Goal: Find specific page/section: Find specific page/section

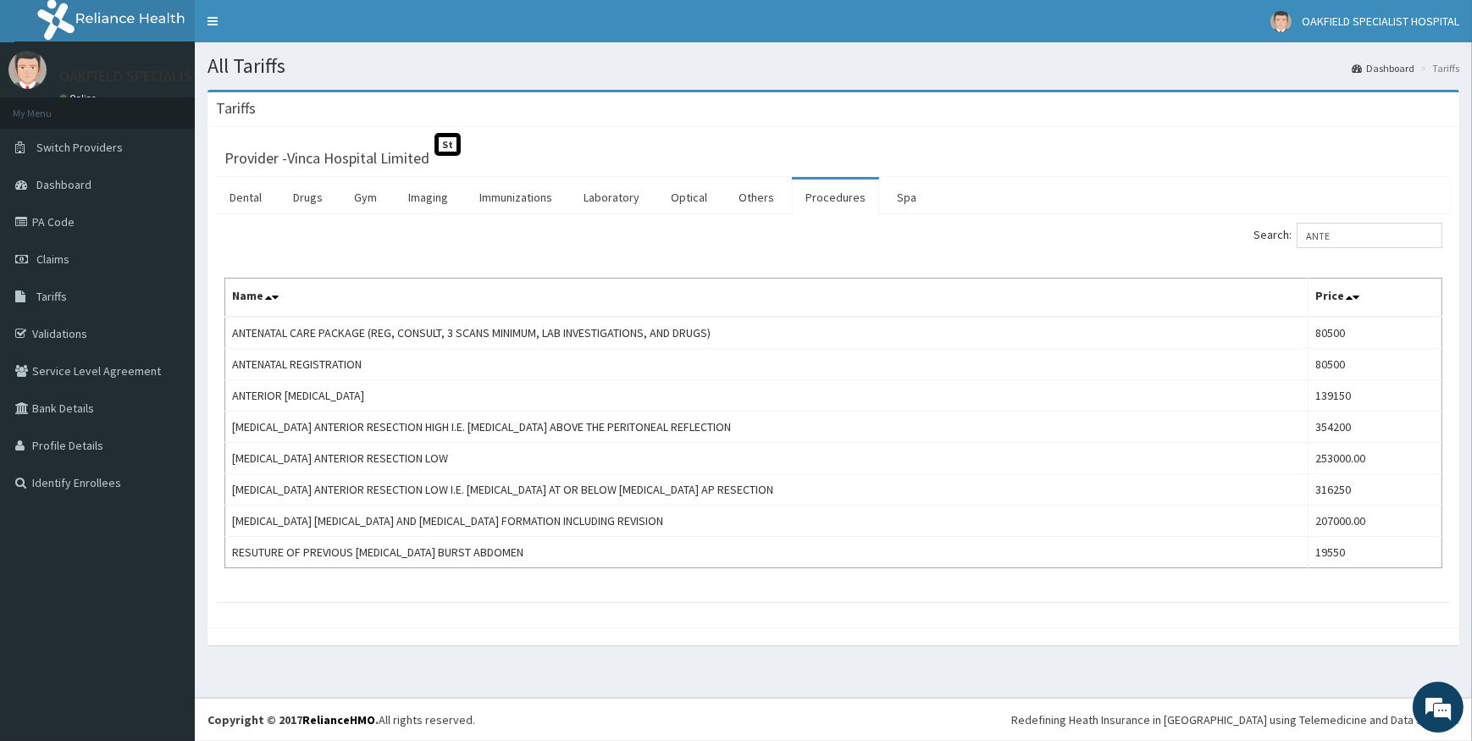
click at [1157, 241] on div "Search: ANTE" at bounding box center [1144, 238] width 596 height 30
click at [310, 197] on link "Drugs" at bounding box center [308, 198] width 57 height 36
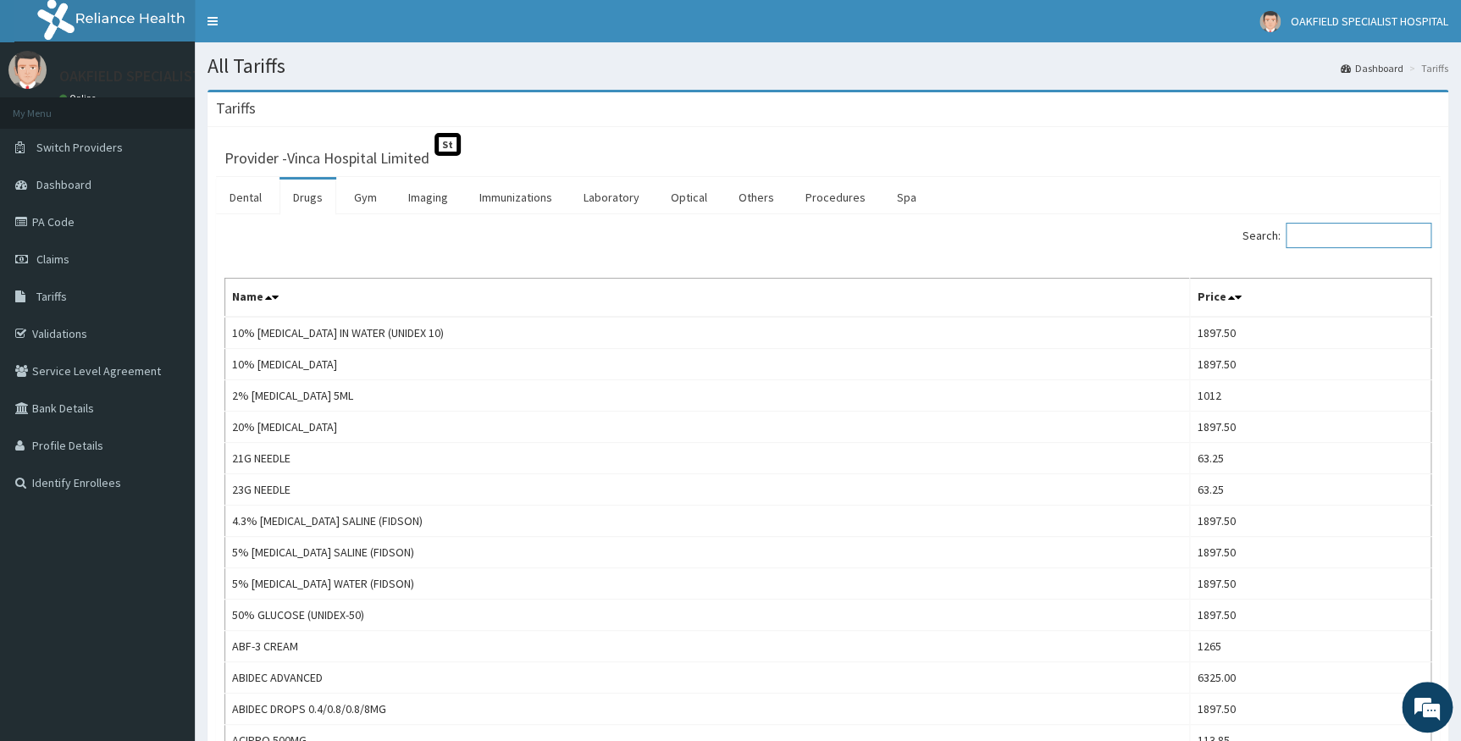
click at [1323, 235] on input "Search:" at bounding box center [1359, 235] width 146 height 25
paste input "AZITHROMYCIN"
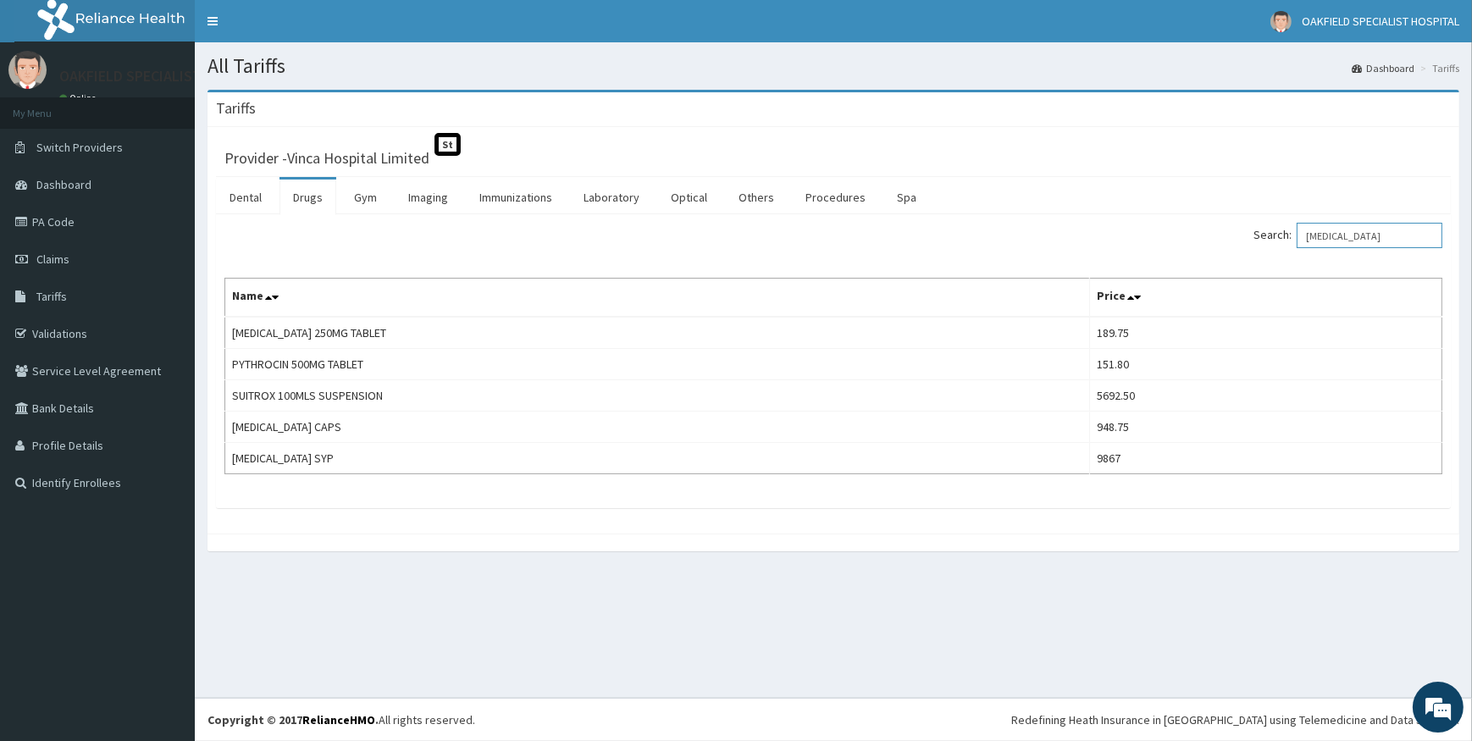
drag, startPoint x: 1402, startPoint y: 241, endPoint x: 1206, endPoint y: 243, distance: 195.7
click at [1206, 243] on div "Search: AZITHROMYCIN" at bounding box center [1144, 238] width 596 height 30
paste input "LEVOCETIRIZINE"
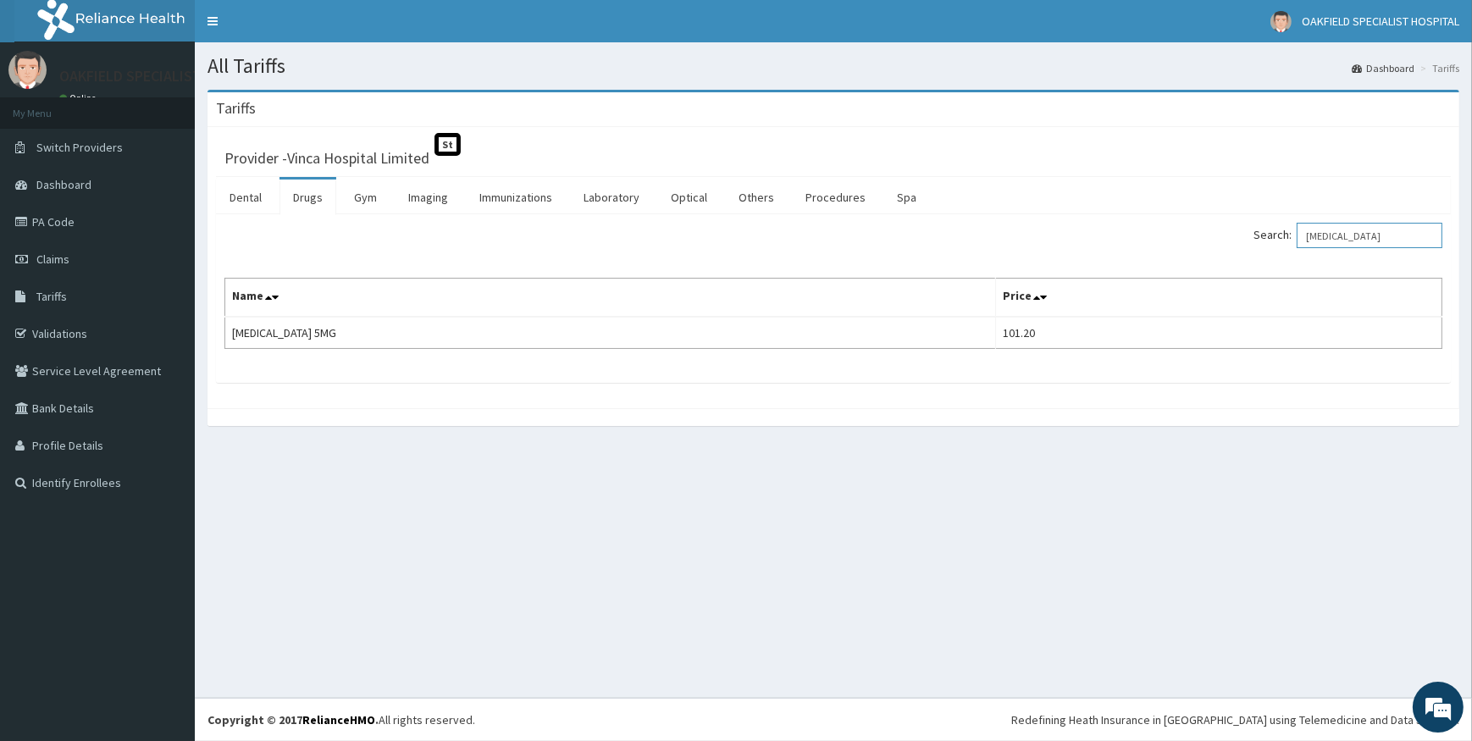
type input "LEVOCETIRIZINE"
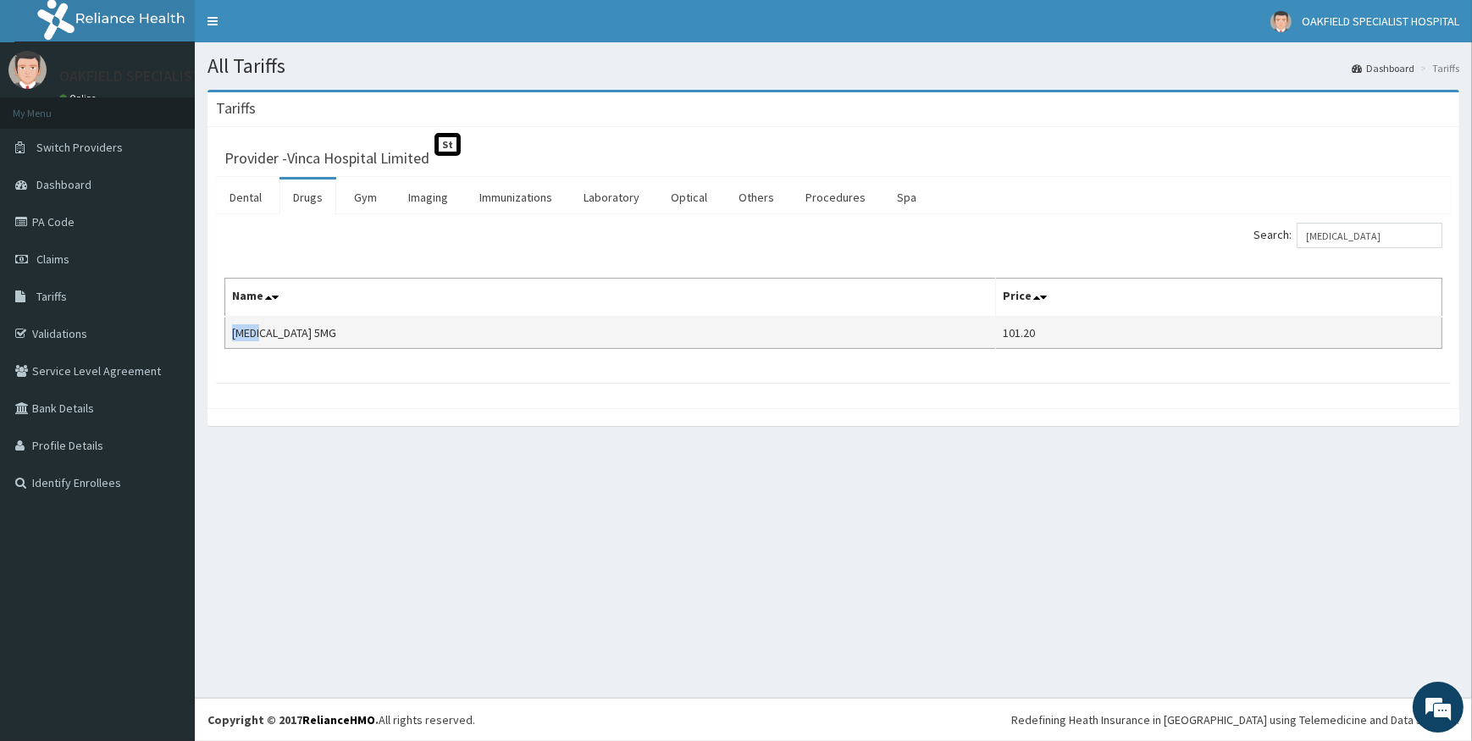
drag, startPoint x: 233, startPoint y: 332, endPoint x: 260, endPoint y: 332, distance: 27.1
click at [260, 332] on td "XYZAL 5MG" at bounding box center [610, 333] width 771 height 32
copy td "XYZAL"
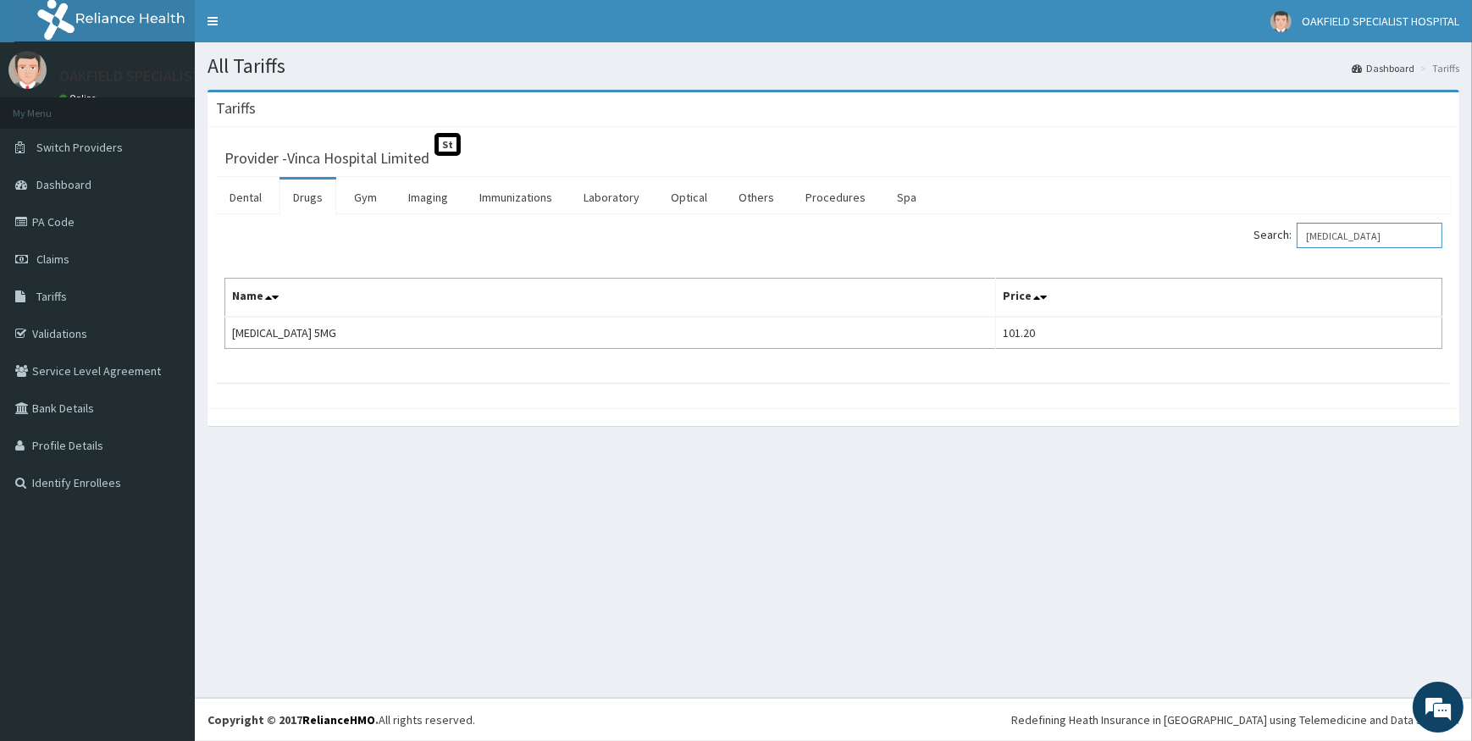
drag, startPoint x: 1416, startPoint y: 237, endPoint x: 1213, endPoint y: 234, distance: 202.5
click at [1213, 234] on div "Search: LEVOCETIRIZINE" at bounding box center [1144, 238] width 596 height 30
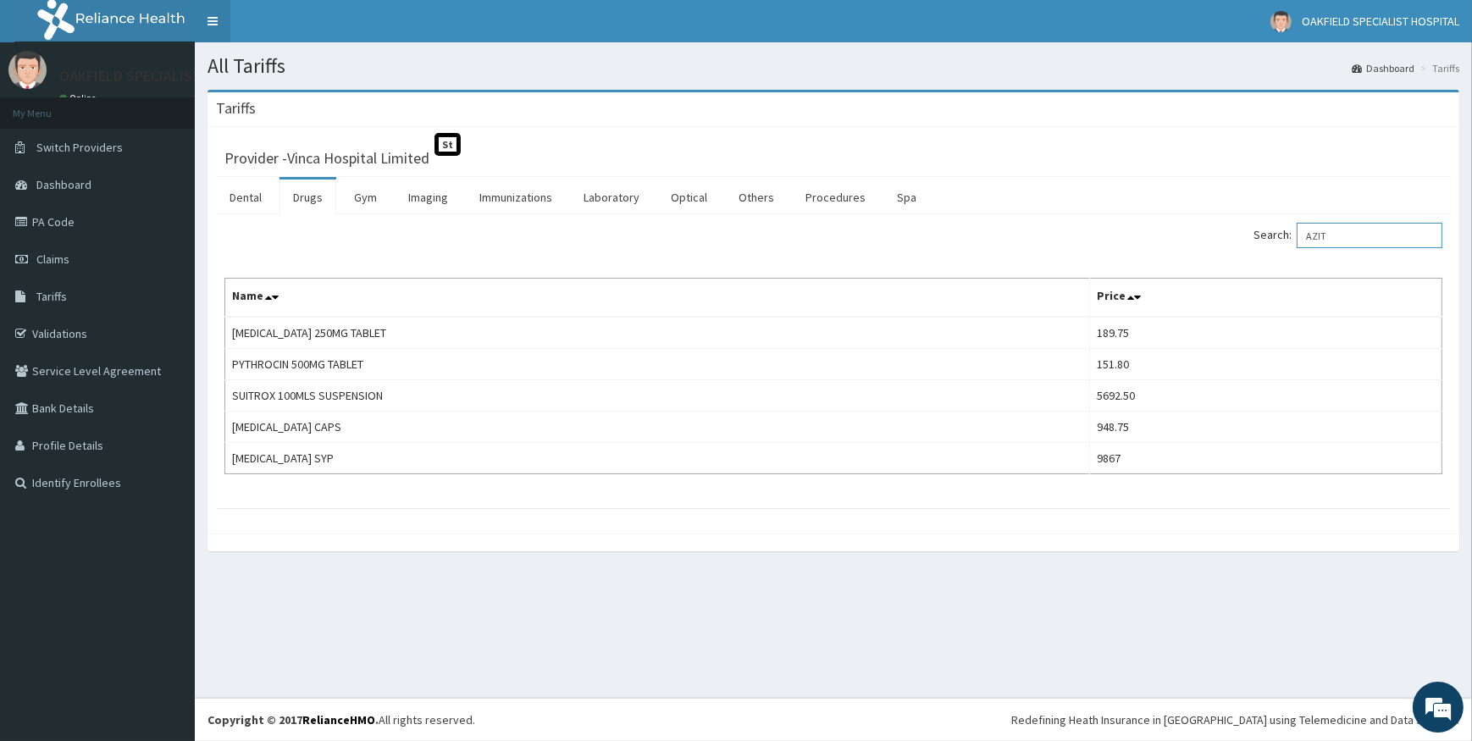
type input "AZIT"
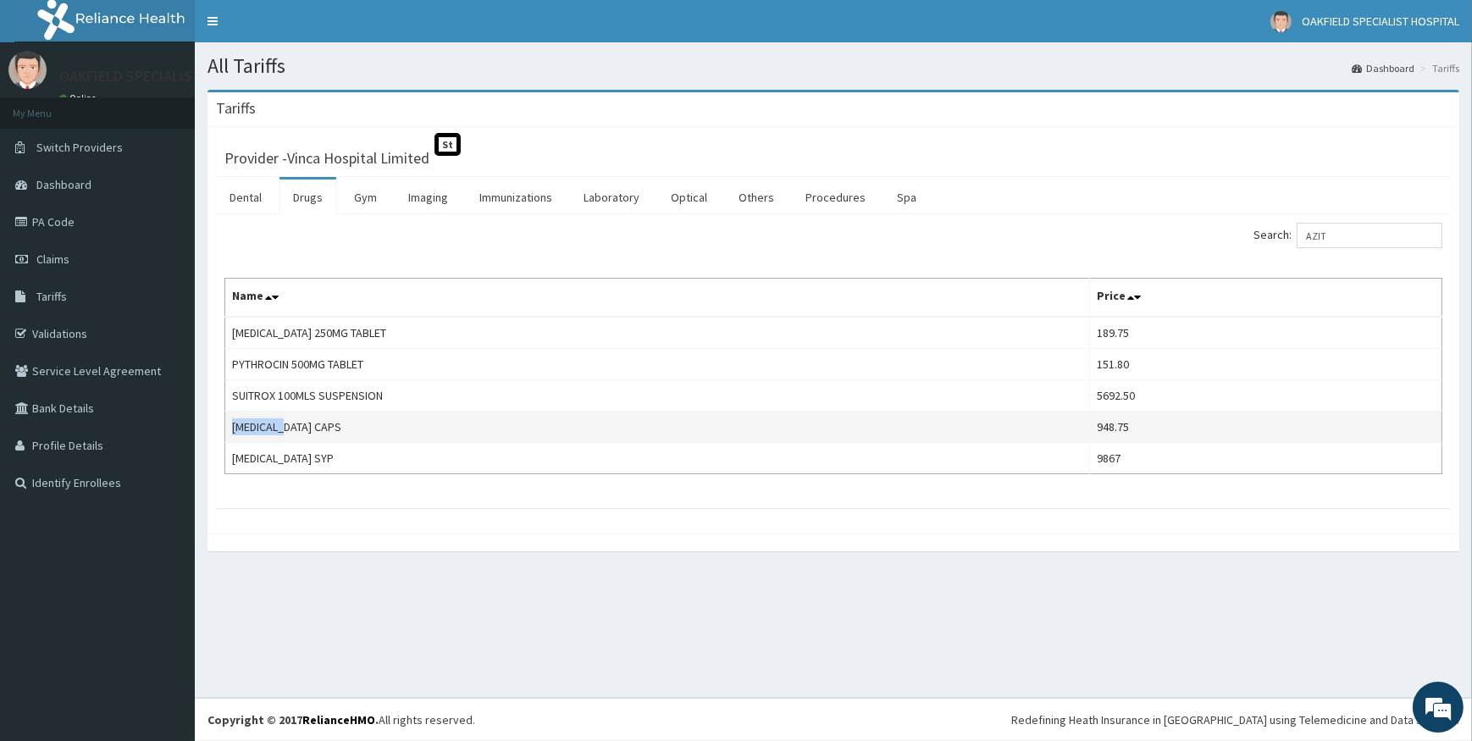
drag, startPoint x: 233, startPoint y: 423, endPoint x: 292, endPoint y: 423, distance: 59.3
click at [292, 423] on td "ZITHROMAX CAPS" at bounding box center [657, 427] width 865 height 31
copy td "ZITHROMAX"
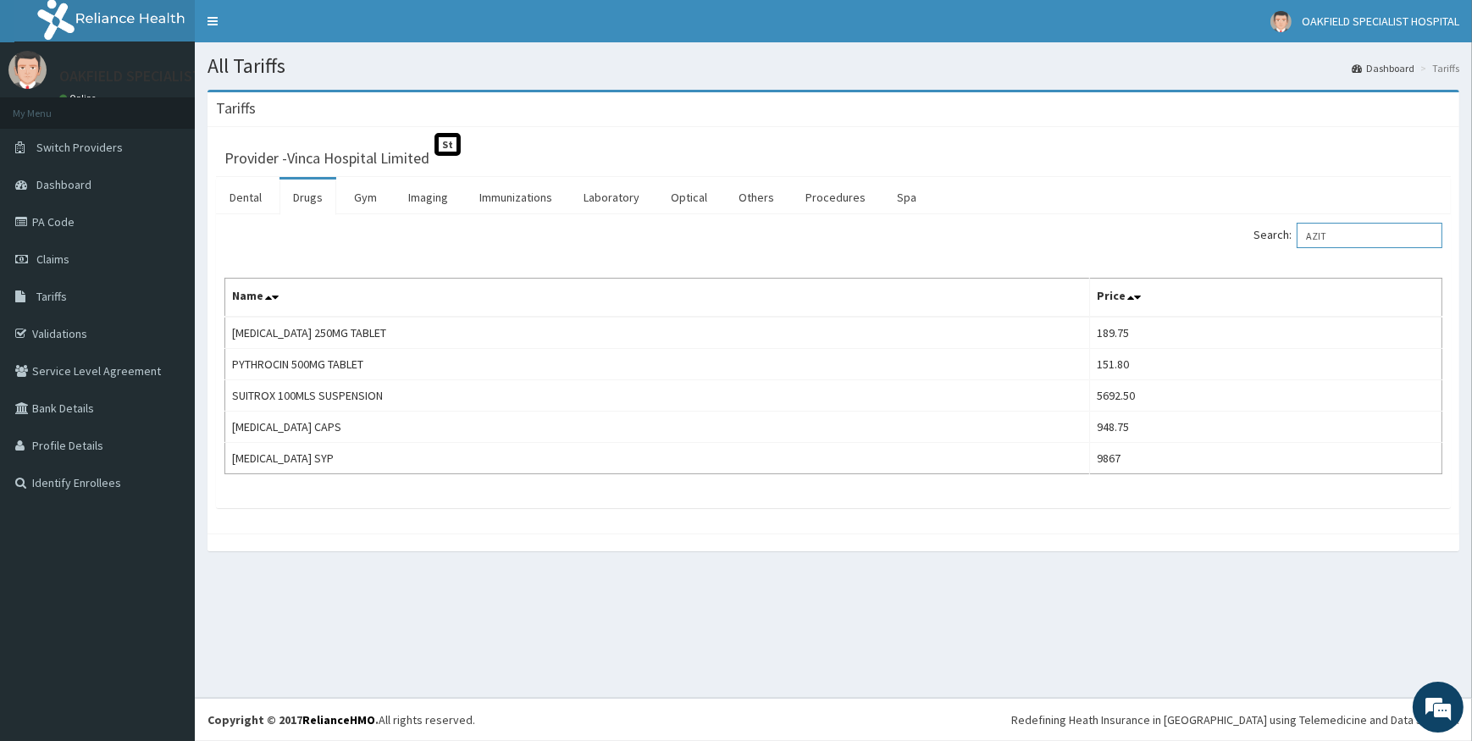
drag, startPoint x: 1351, startPoint y: 230, endPoint x: 1266, endPoint y: 237, distance: 85.9
click at [1269, 237] on label "Search: AZIT" at bounding box center [1348, 235] width 189 height 25
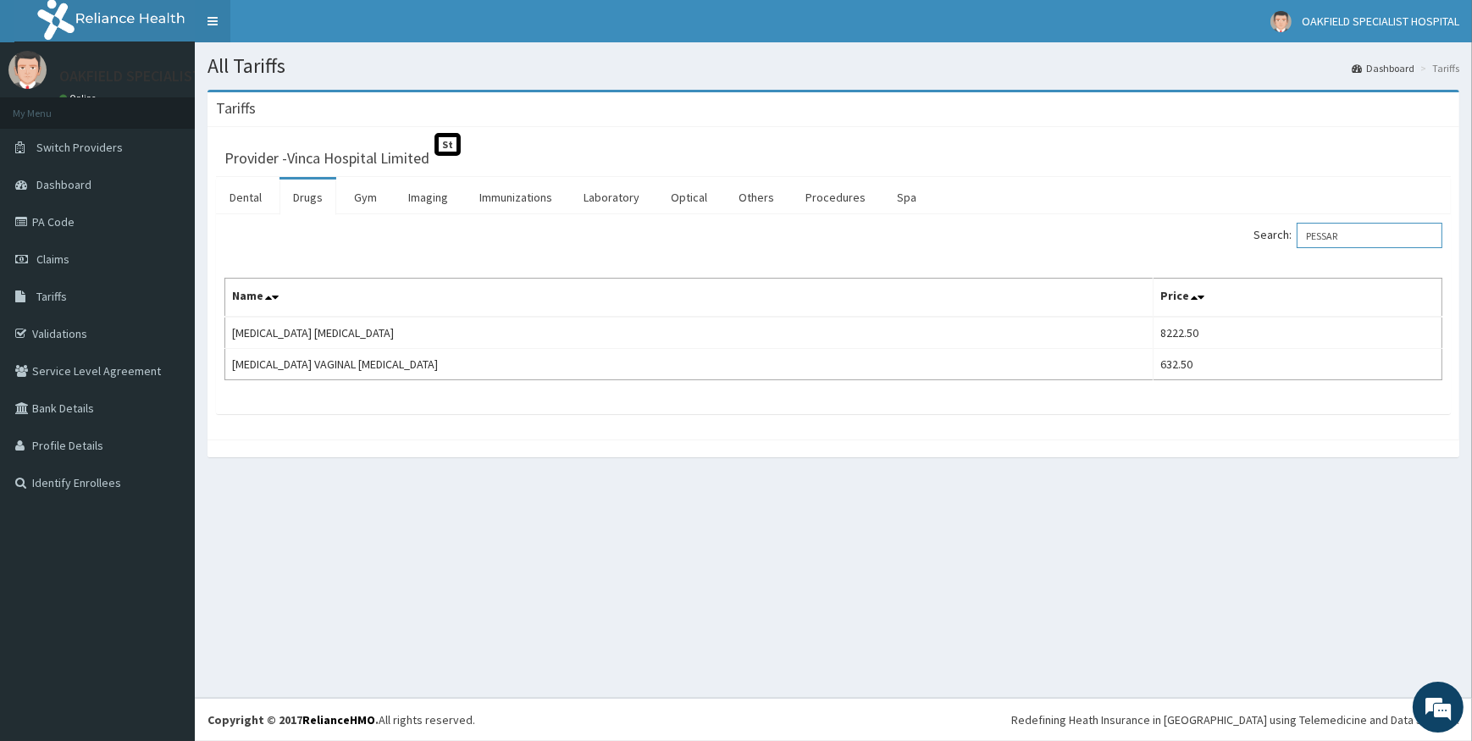
type input "PESSAR"
click at [1353, 237] on input "PESSAR" at bounding box center [1370, 235] width 146 height 25
drag, startPoint x: 1353, startPoint y: 237, endPoint x: 1299, endPoint y: 237, distance: 54.2
click at [1299, 237] on label "Search: PESSAR" at bounding box center [1348, 235] width 189 height 25
click at [1299, 237] on input "PESSAR" at bounding box center [1370, 235] width 146 height 25
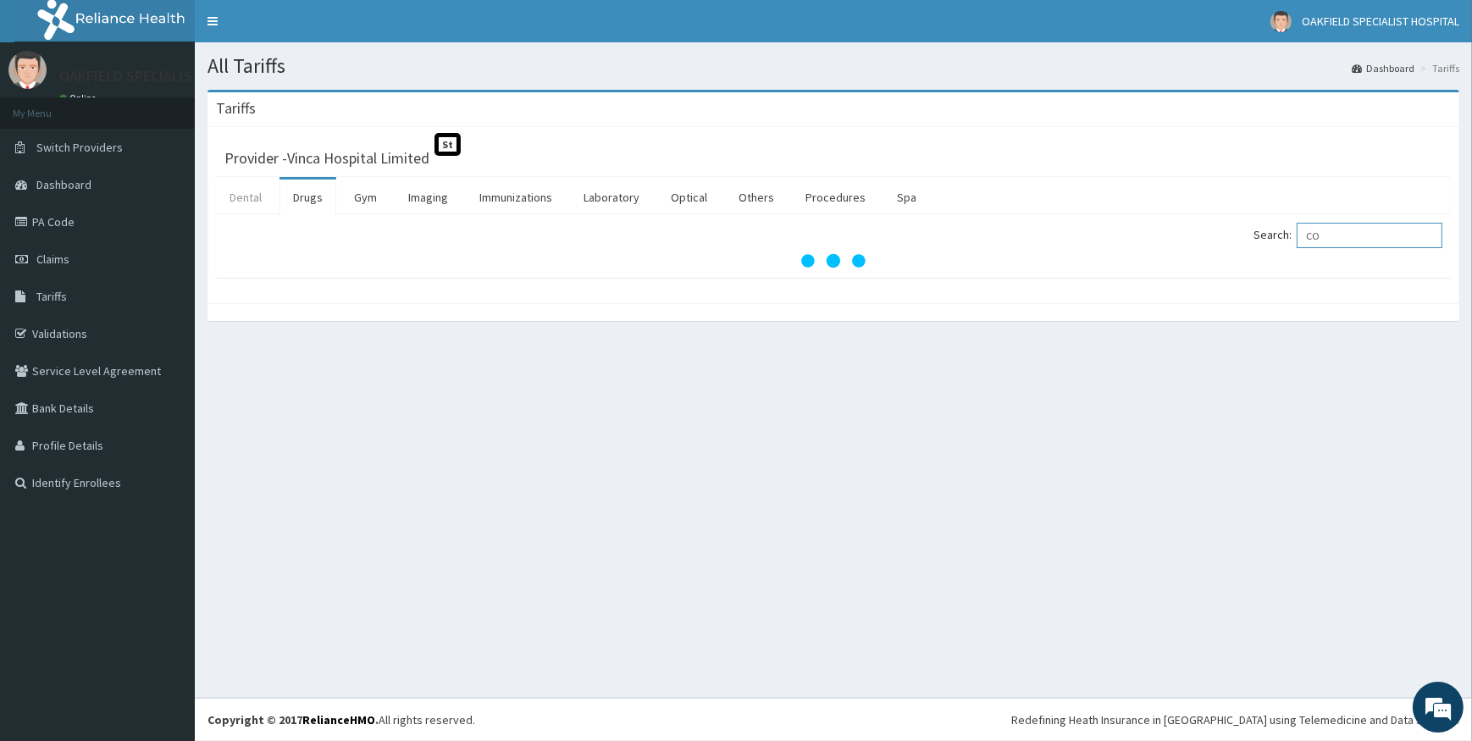
type input "CO"
click at [257, 197] on link "Dental" at bounding box center [245, 198] width 59 height 36
click at [313, 199] on link "Drugs" at bounding box center [308, 198] width 57 height 36
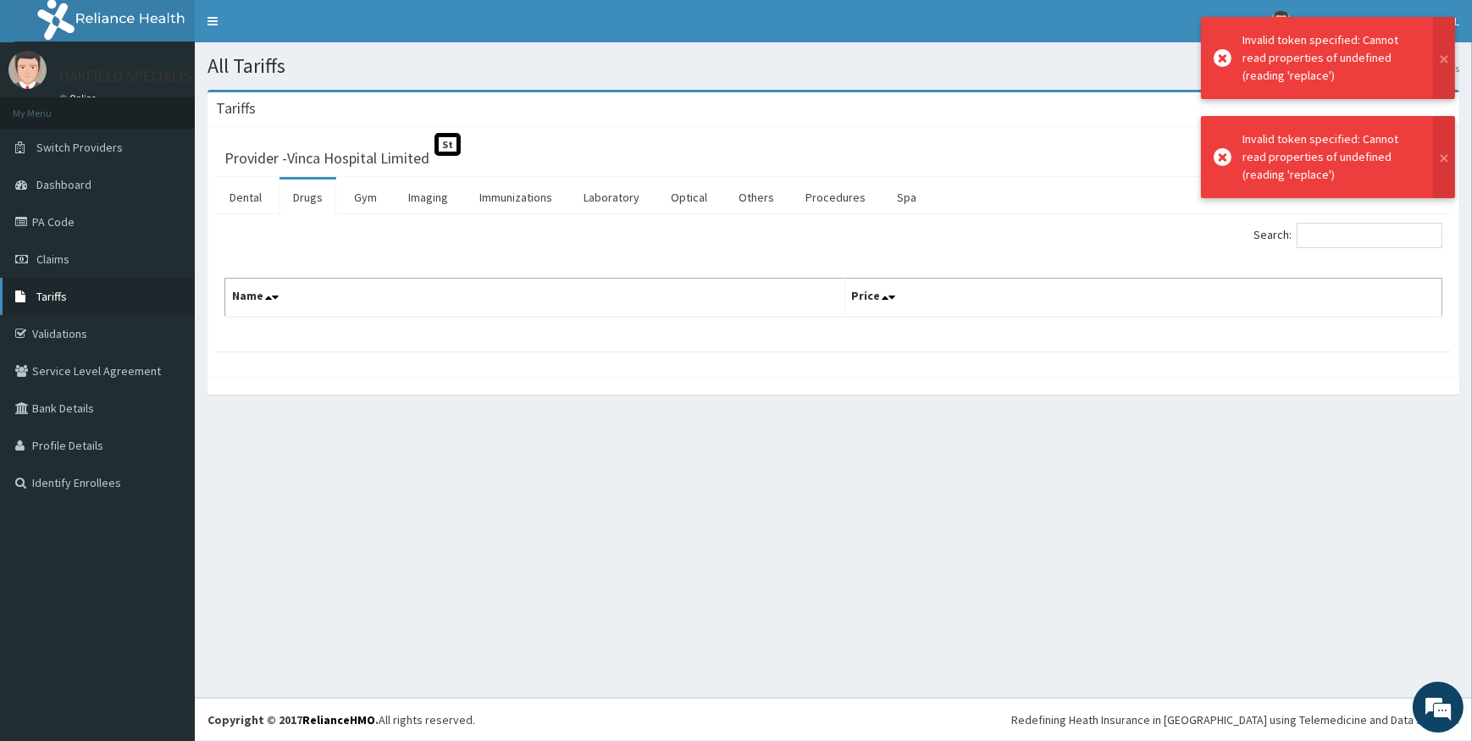
click at [55, 289] on span "Tariffs" at bounding box center [51, 296] width 30 height 15
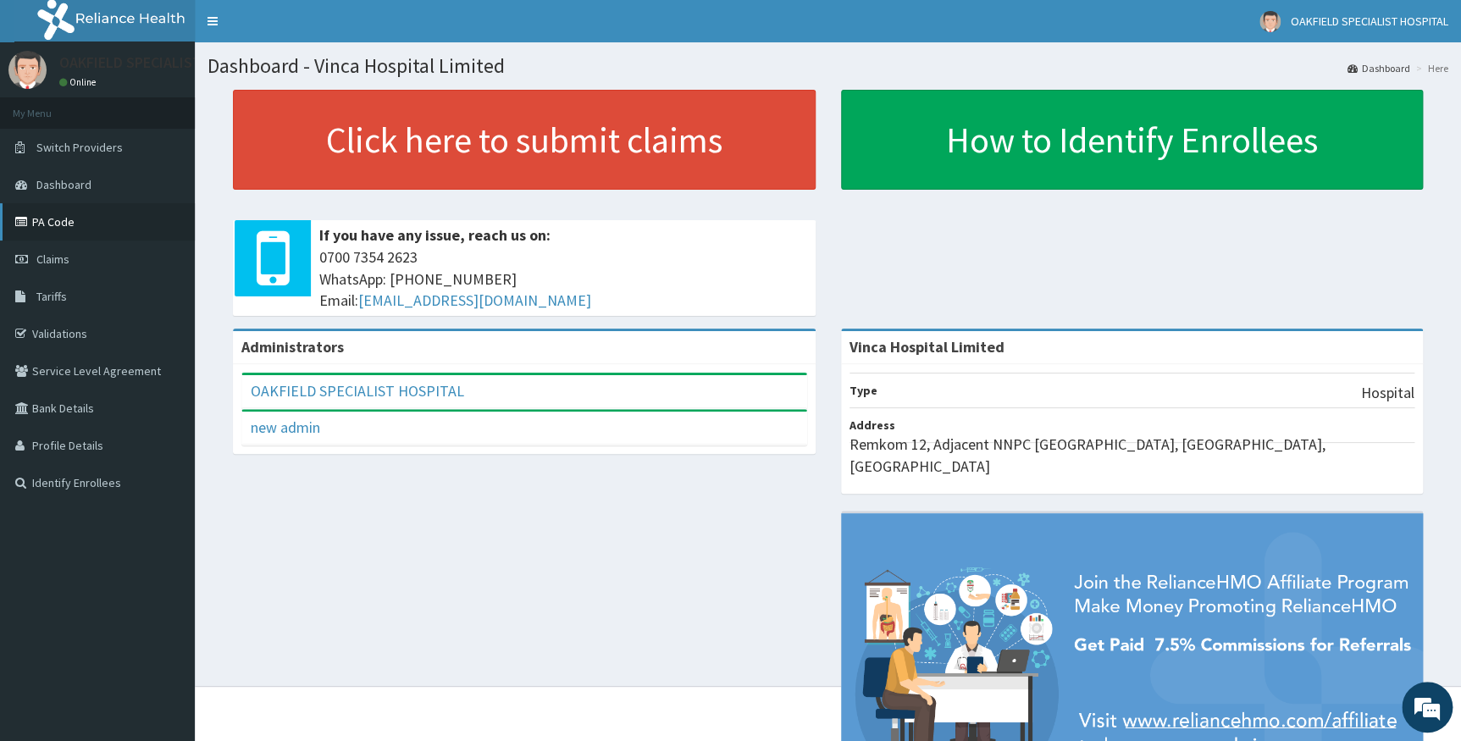
click at [57, 213] on link "PA Code" at bounding box center [97, 221] width 195 height 37
click at [33, 306] on link "Tariffs" at bounding box center [97, 296] width 195 height 37
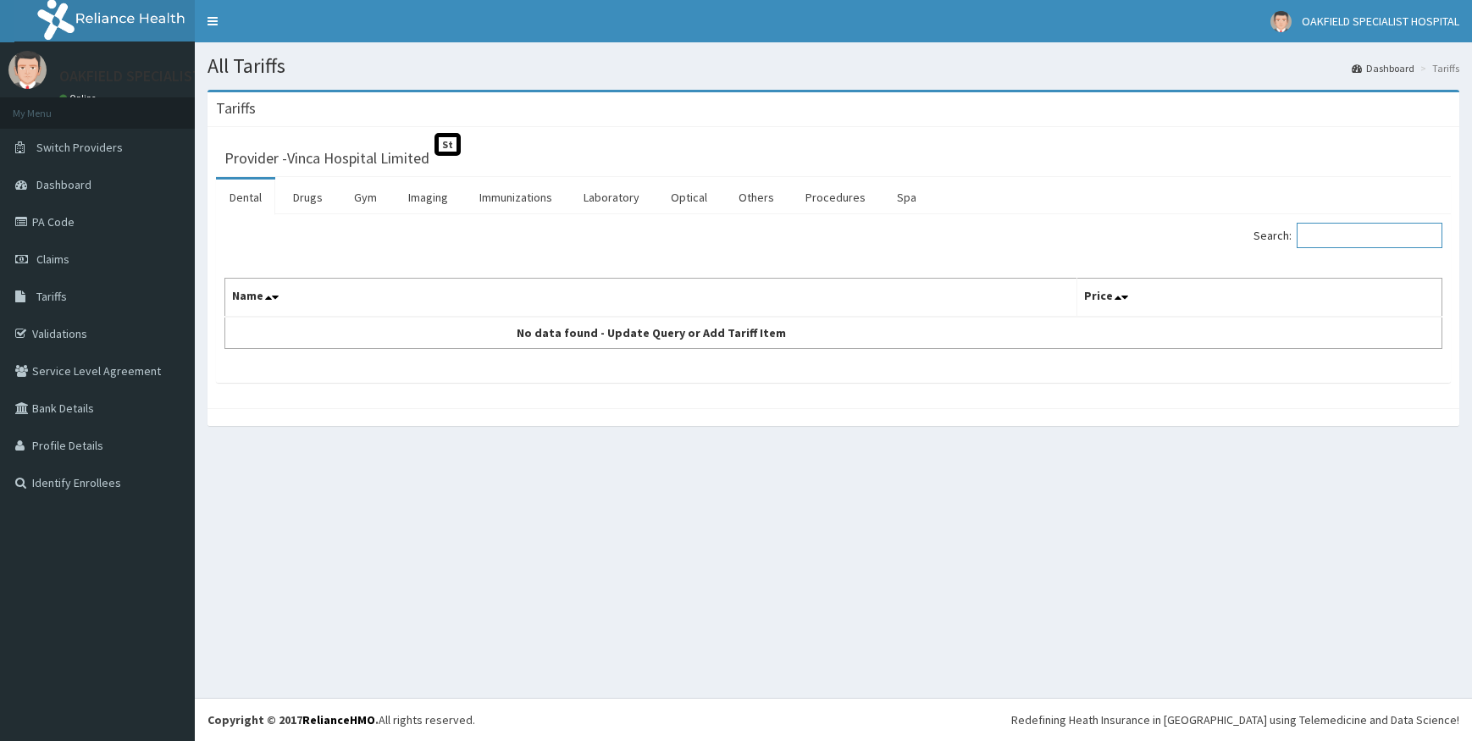
click at [1330, 241] on input "Search:" at bounding box center [1370, 235] width 146 height 25
click at [305, 198] on link "Drugs" at bounding box center [308, 198] width 57 height 36
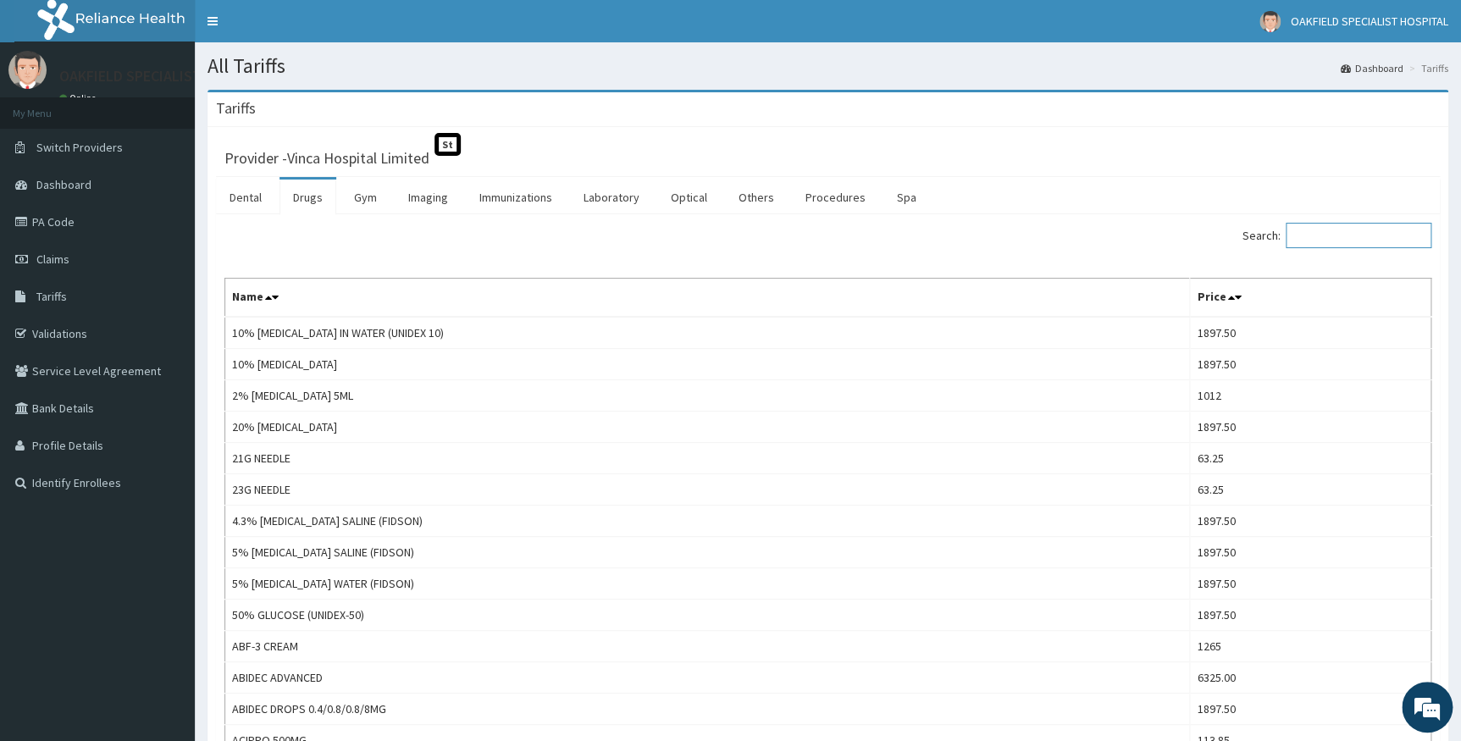
click at [1331, 238] on input "Search:" at bounding box center [1359, 235] width 146 height 25
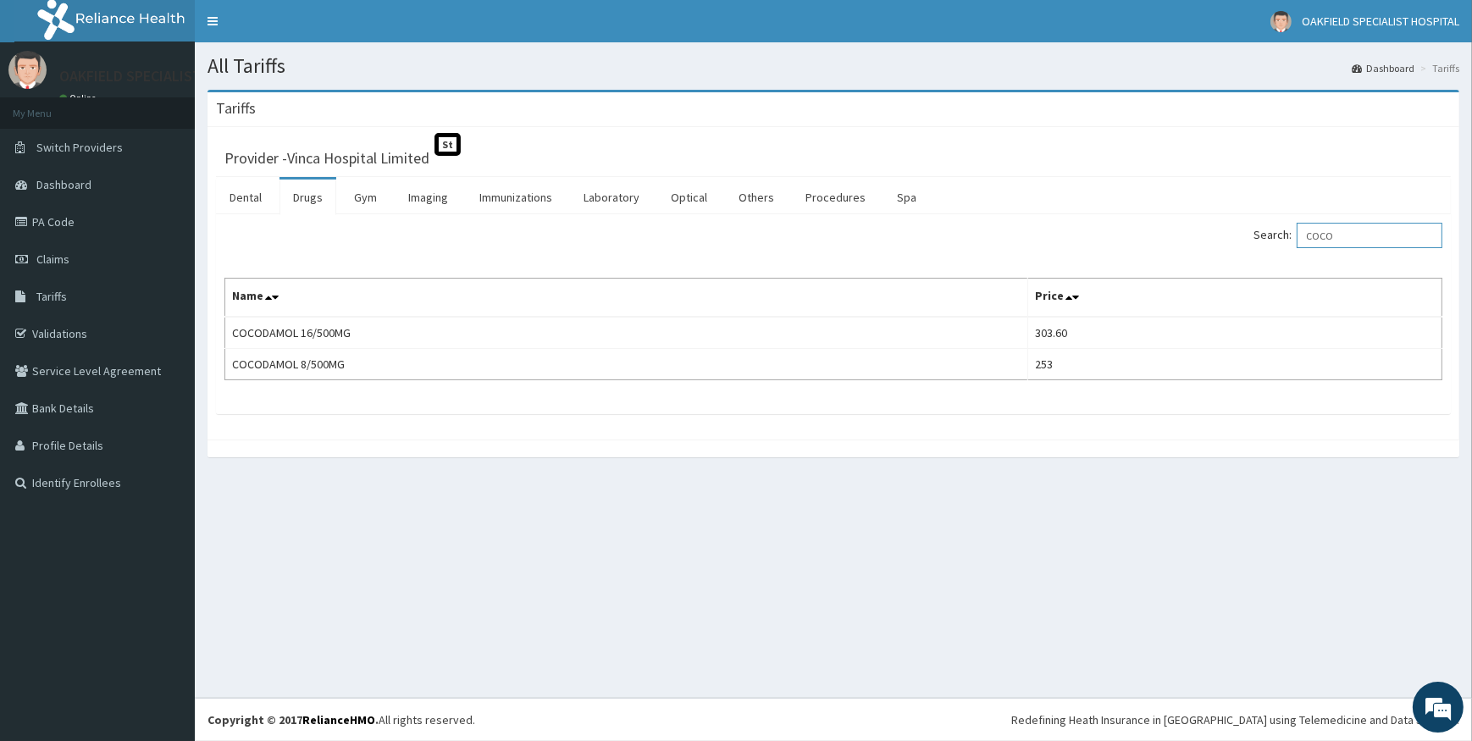
drag, startPoint x: 1348, startPoint y: 232, endPoint x: 1255, endPoint y: 227, distance: 92.5
click at [1262, 229] on div "Search: COCO" at bounding box center [1144, 238] width 596 height 30
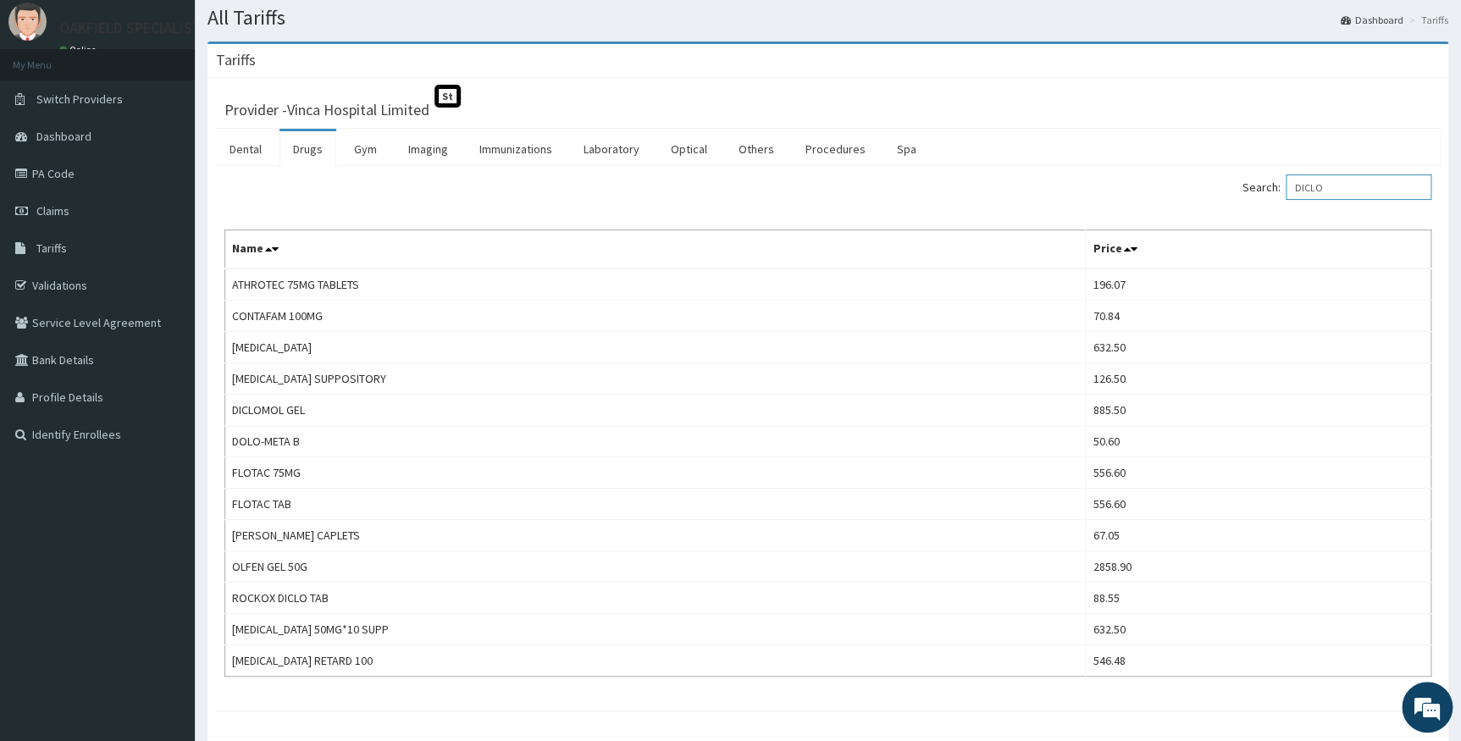
scroll to position [132, 0]
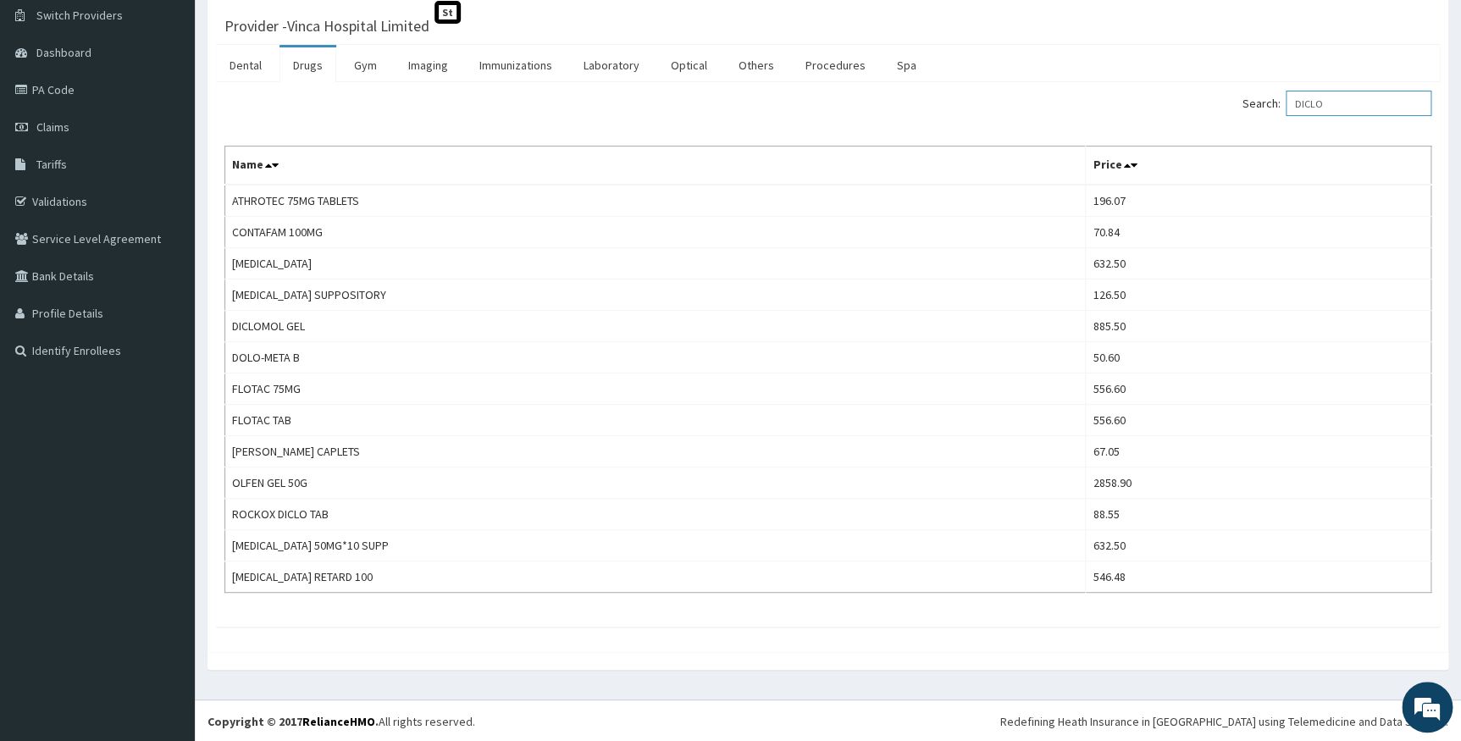
type input "DICLO"
click at [404, 68] on link "Imaging" at bounding box center [428, 65] width 67 height 36
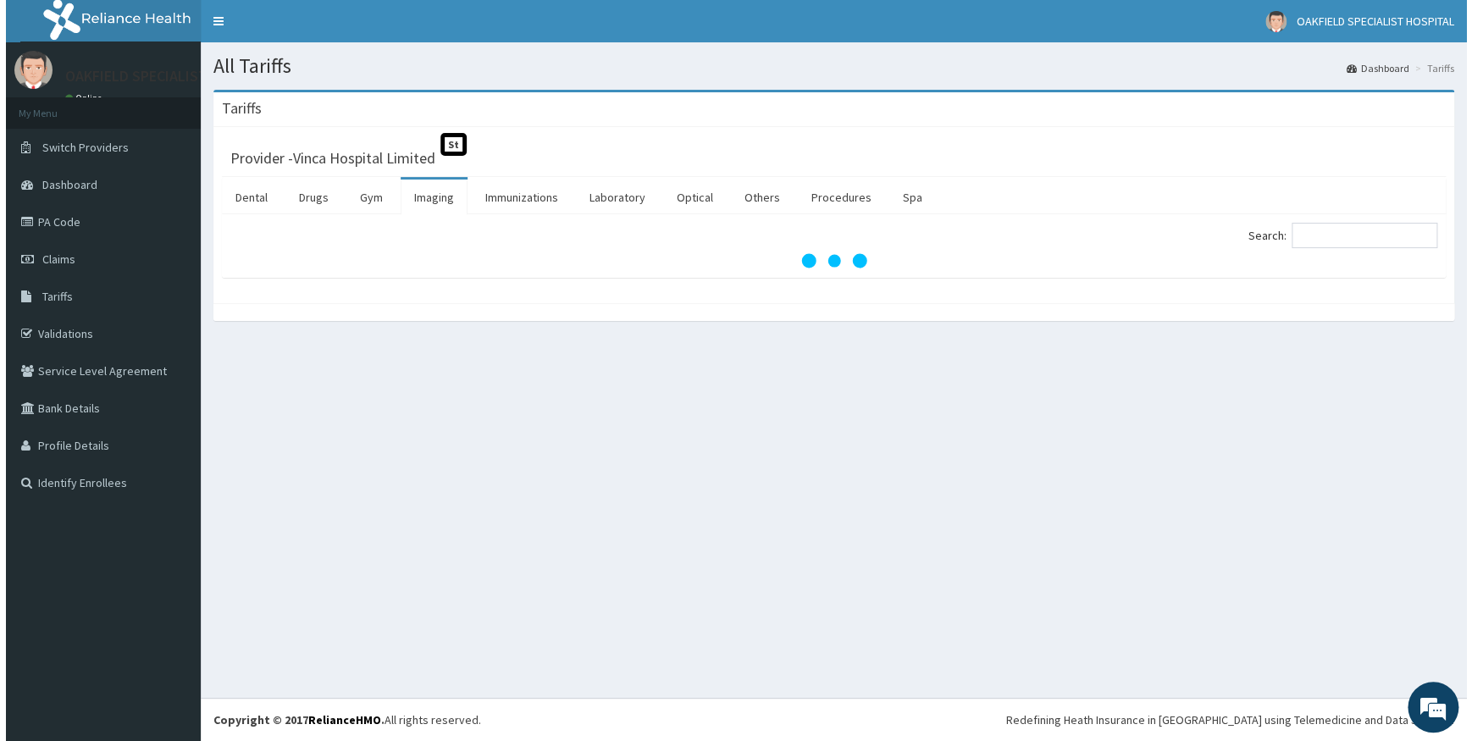
scroll to position [0, 0]
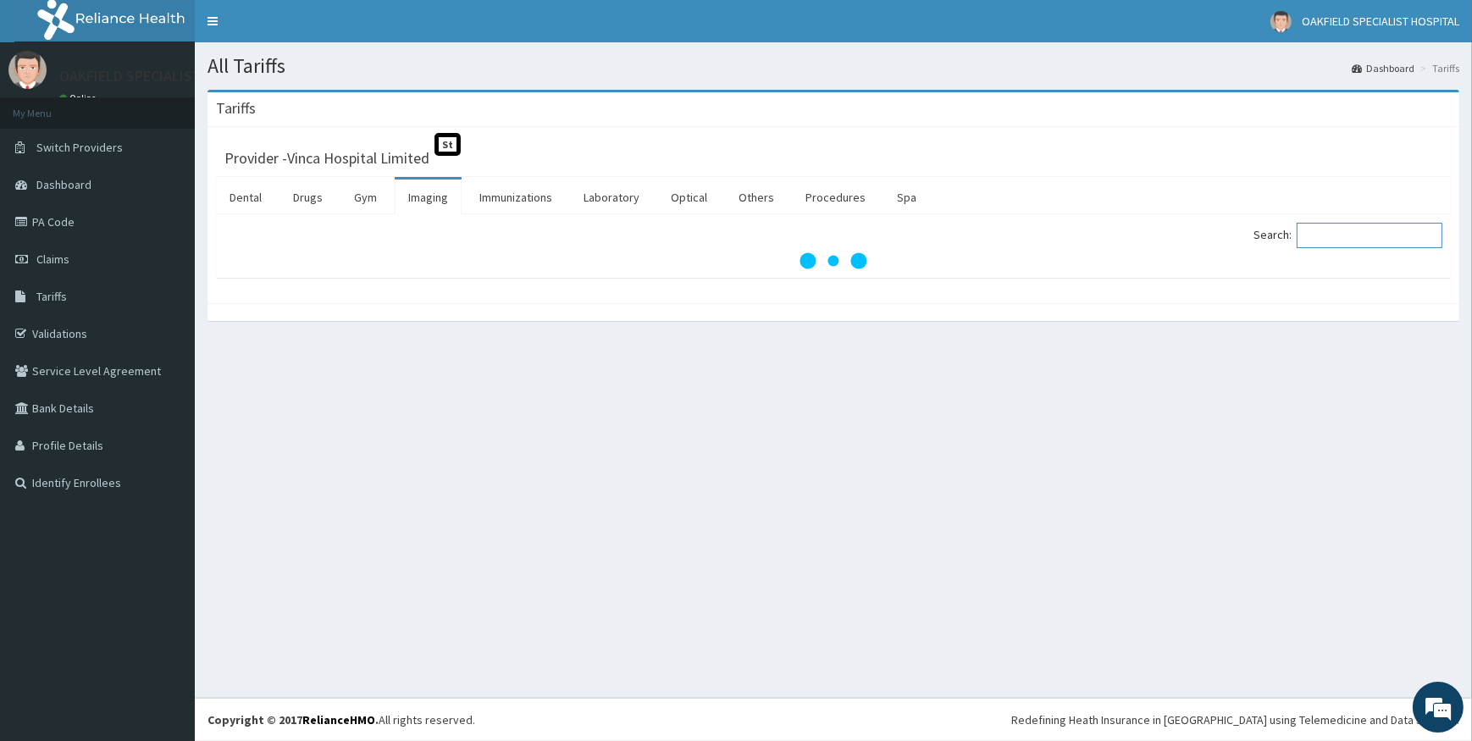
click at [1347, 235] on input "Search:" at bounding box center [1370, 235] width 146 height 25
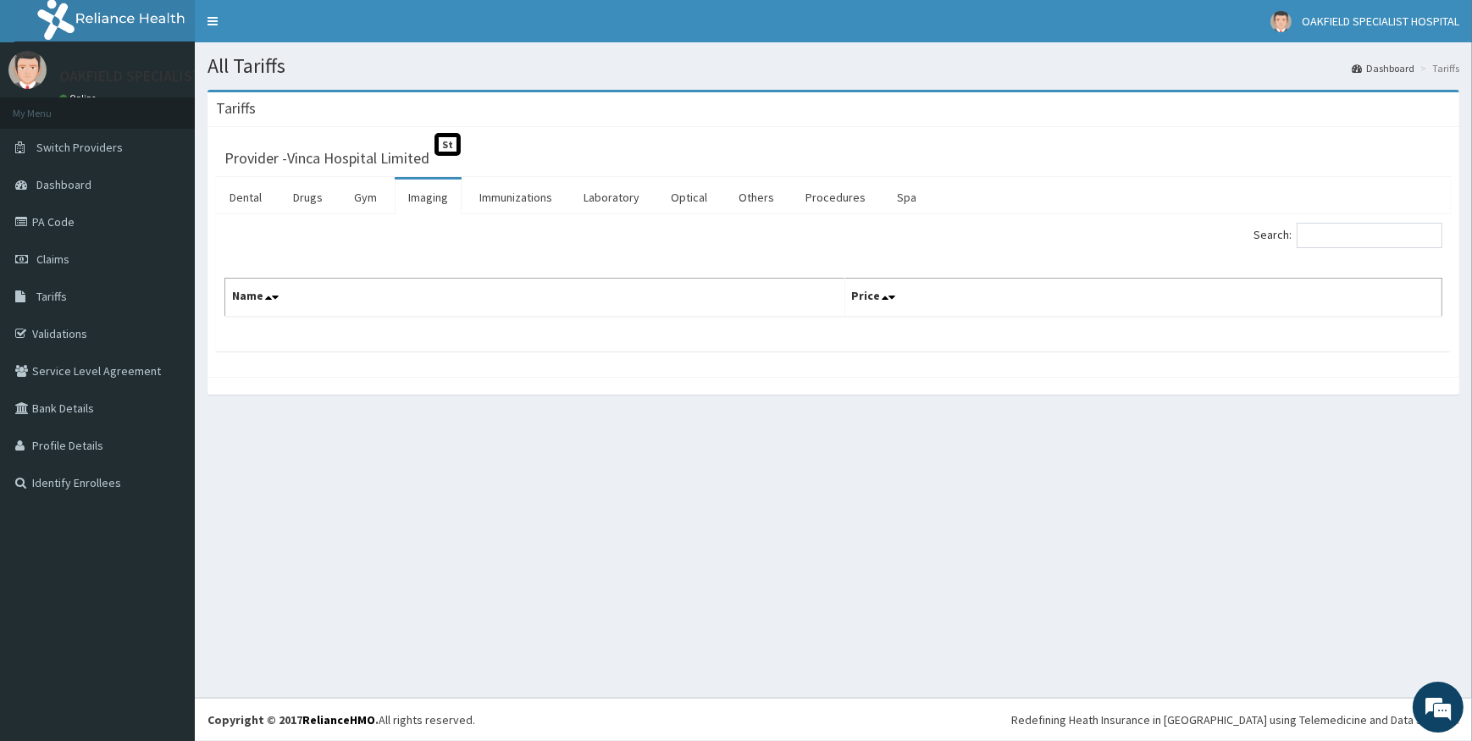
click at [418, 189] on link "Imaging" at bounding box center [428, 198] width 67 height 36
click at [304, 197] on link "Drugs" at bounding box center [308, 198] width 57 height 36
